Goal: Download file/media

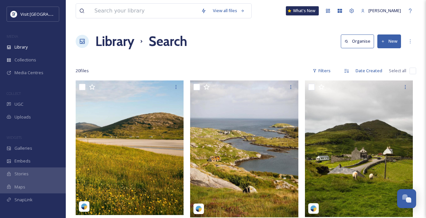
scroll to position [179, 0]
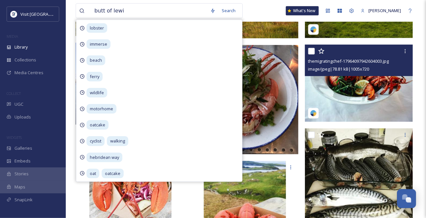
type input "butt of [PERSON_NAME]"
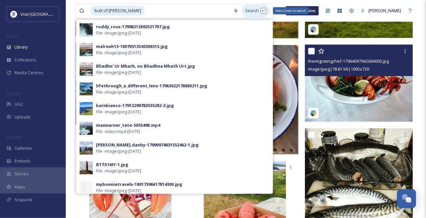
click at [243, 12] on div "Search Press Enter to search" at bounding box center [256, 10] width 28 height 13
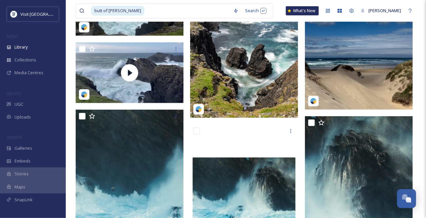
scroll to position [60, 0]
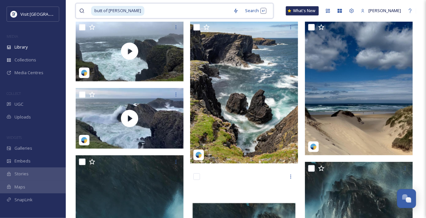
click at [145, 14] on input at bounding box center [187, 11] width 85 height 14
type input "hebridean way"
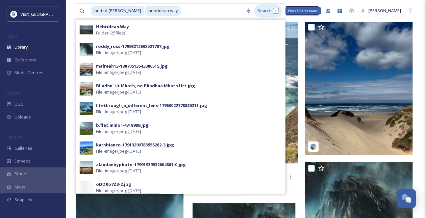
click at [254, 15] on div "Search Press Enter to search" at bounding box center [268, 10] width 28 height 13
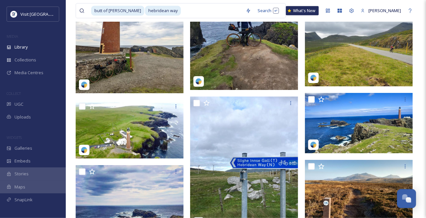
scroll to position [2181, 0]
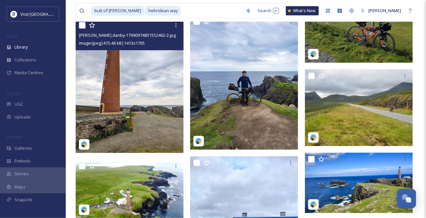
click at [122, 102] on img at bounding box center [130, 86] width 108 height 135
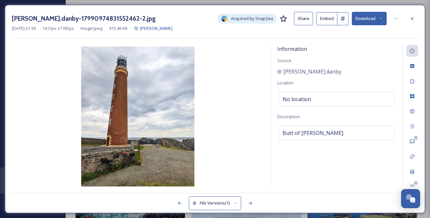
click at [383, 16] on button "Download" at bounding box center [369, 18] width 35 height 13
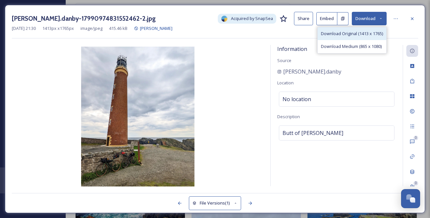
click at [365, 32] on span "Download Original (1413 x 1765)" at bounding box center [352, 34] width 62 height 6
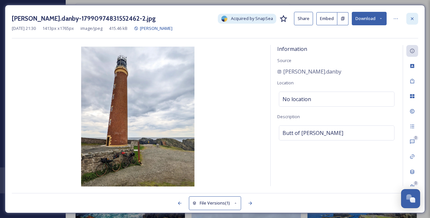
click at [414, 20] on icon at bounding box center [412, 18] width 5 height 5
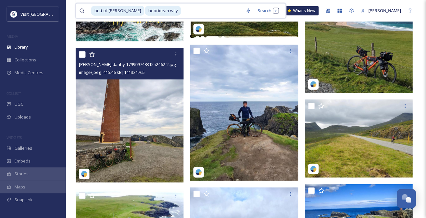
click at [181, 12] on input at bounding box center [211, 11] width 61 height 14
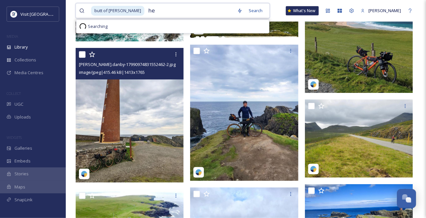
type input "h"
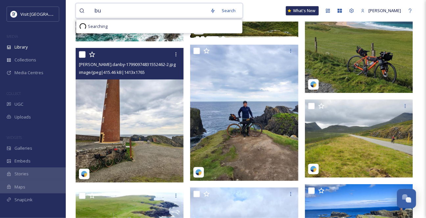
type input "b"
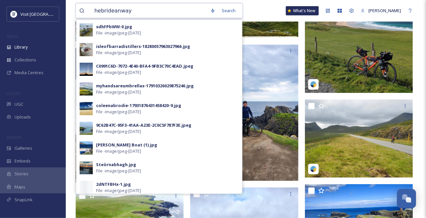
type input "hebrideanway"
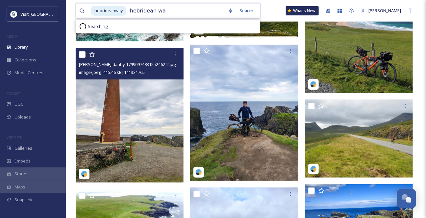
type input "hebridean way"
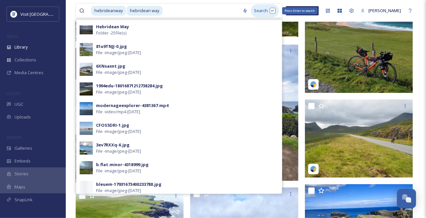
click at [262, 12] on div "Search Press Enter to search" at bounding box center [265, 10] width 28 height 13
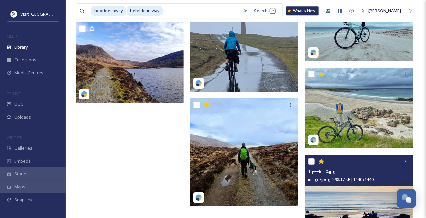
scroll to position [7273, 0]
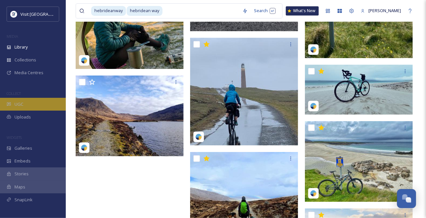
click at [31, 111] on div "UGC" at bounding box center [33, 104] width 66 height 13
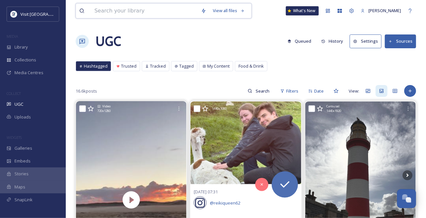
click at [109, 12] on input at bounding box center [144, 11] width 106 height 14
